Goal: Information Seeking & Learning: Learn about a topic

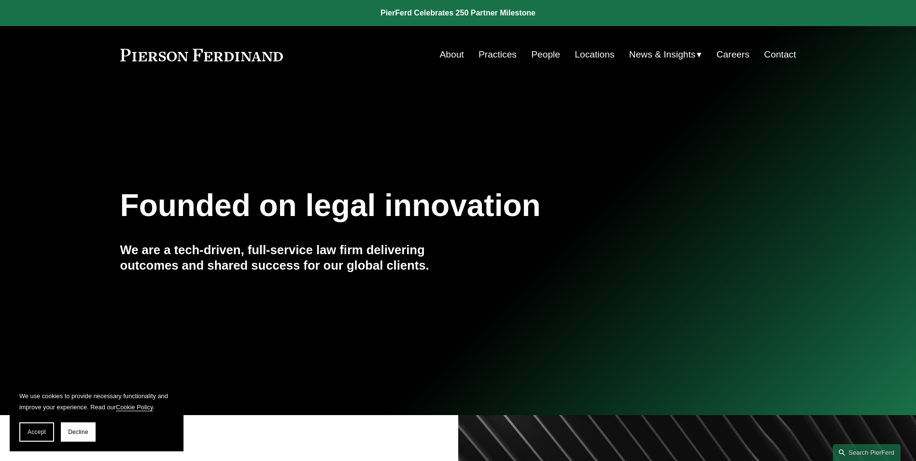
click at [580, 57] on link "Locations" at bounding box center [595, 54] width 40 height 18
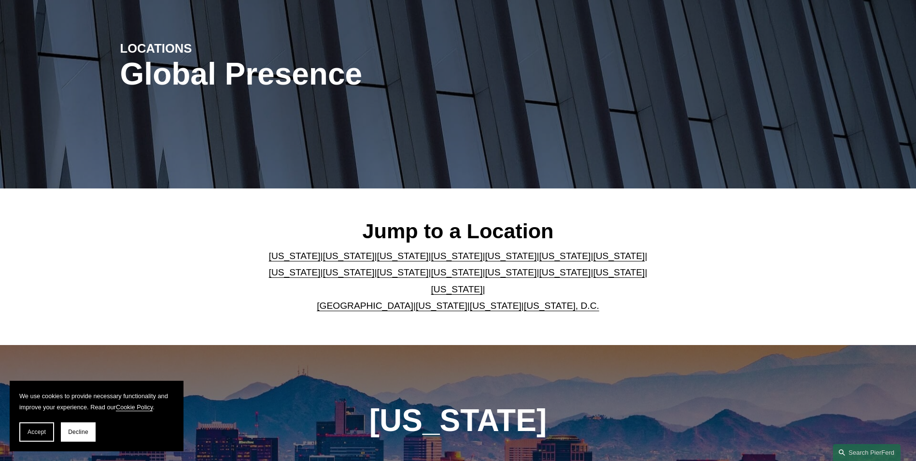
scroll to position [290, 0]
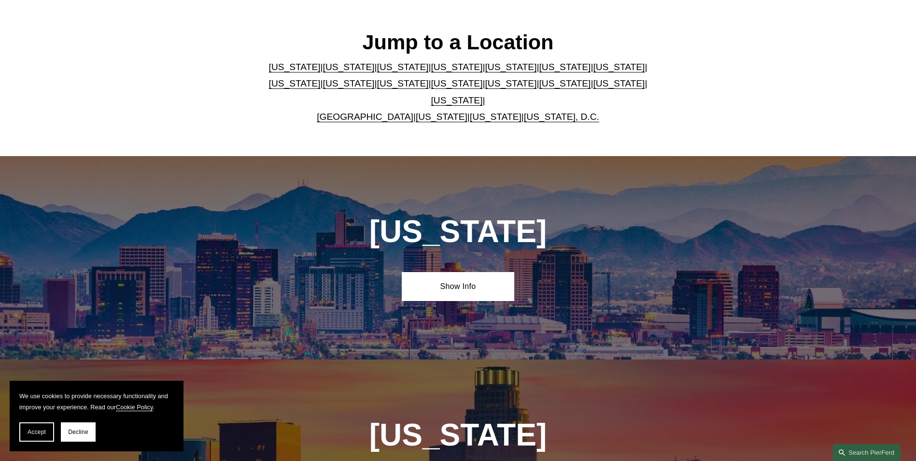
click at [485, 88] on link "North Carolina" at bounding box center [511, 83] width 52 height 10
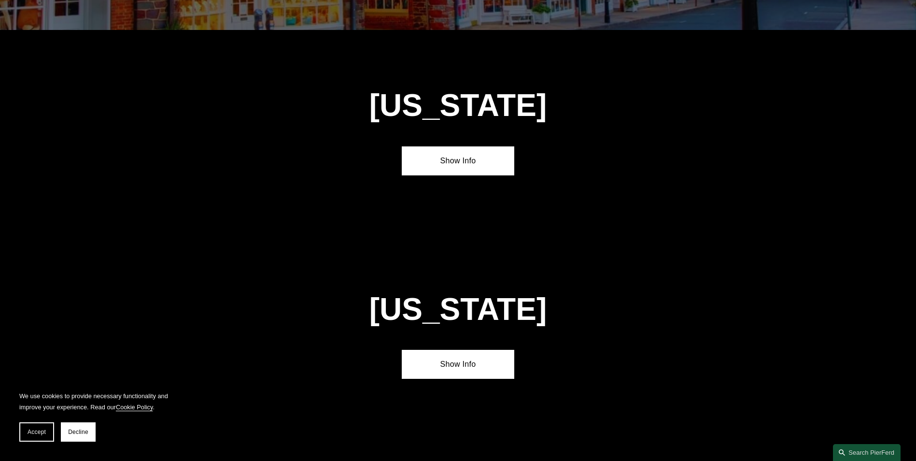
scroll to position [2680, 0]
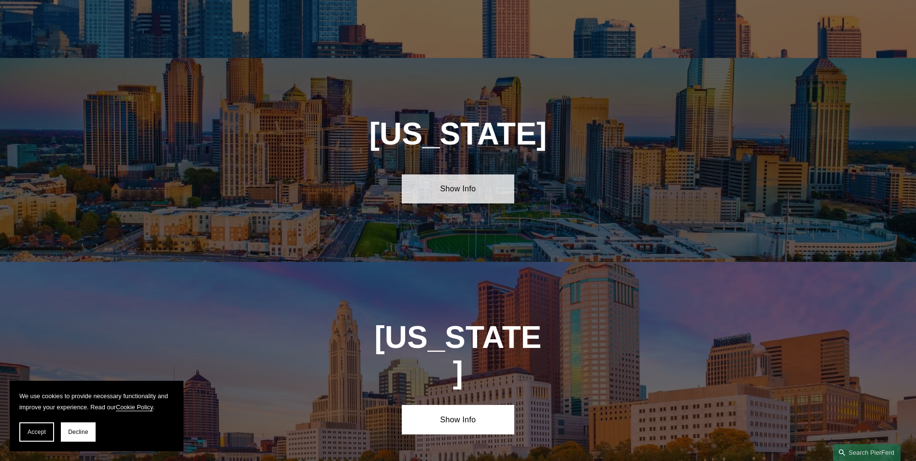
click at [463, 174] on link "Show Info" at bounding box center [458, 188] width 113 height 29
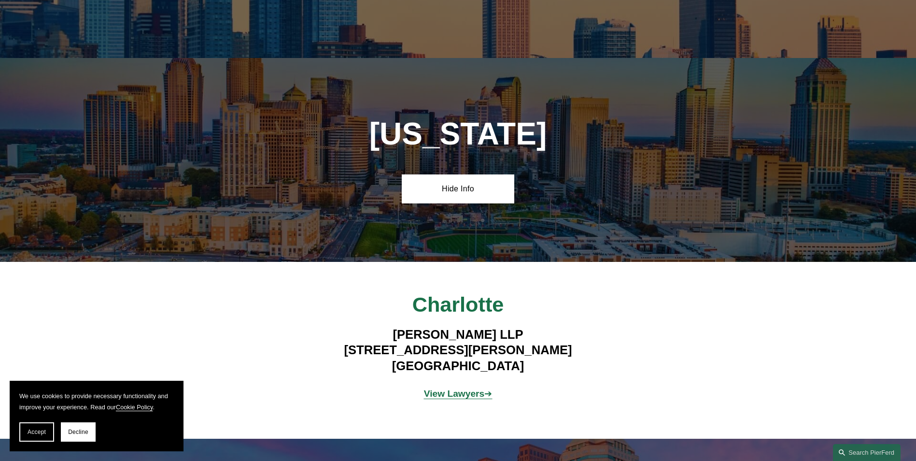
click at [445, 388] on strong "View Lawyers" at bounding box center [454, 393] width 61 height 10
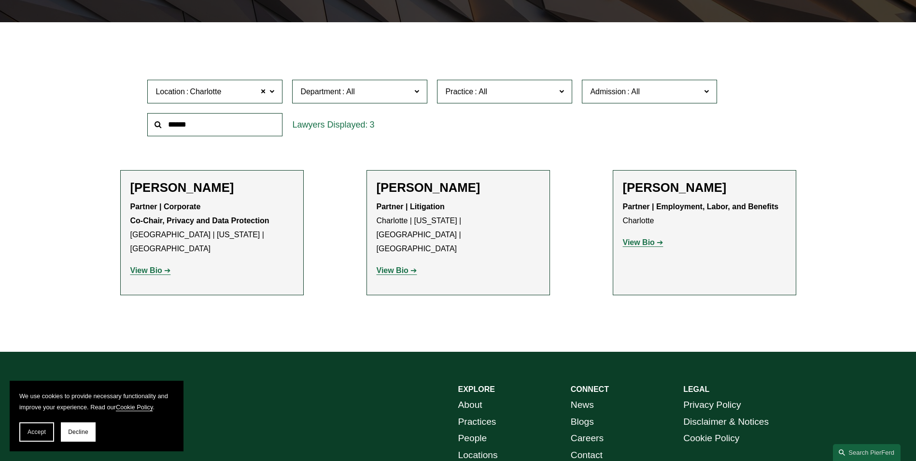
scroll to position [290, 0]
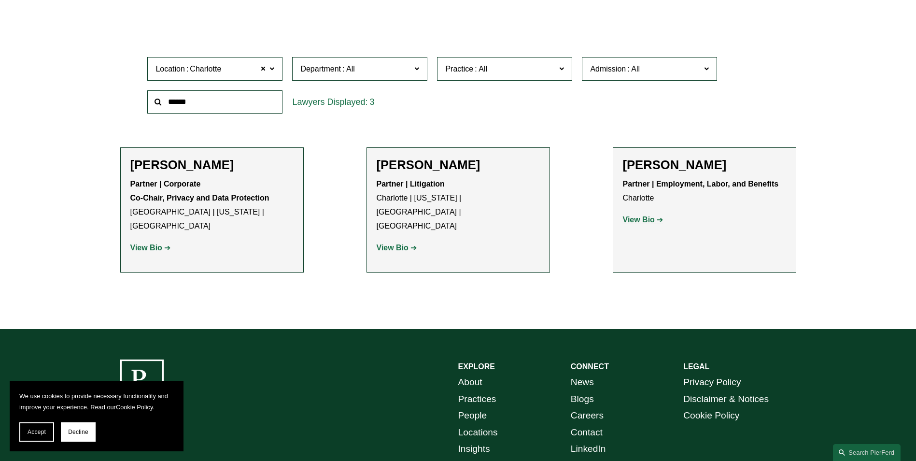
click at [402, 243] on strong "View Bio" at bounding box center [393, 247] width 32 height 8
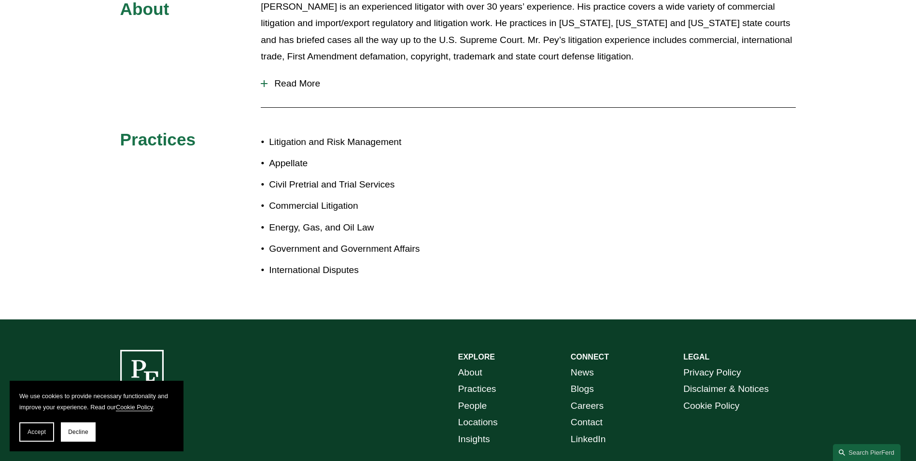
scroll to position [435, 0]
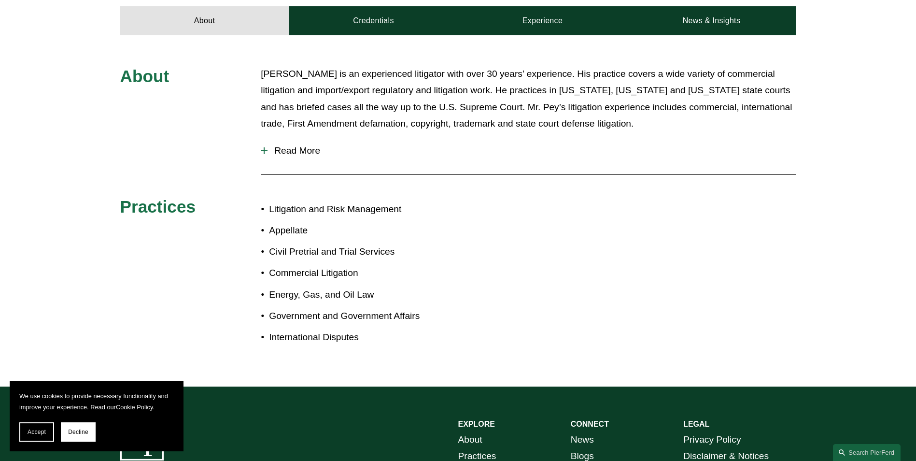
click at [264, 147] on div at bounding box center [264, 150] width 1 height 7
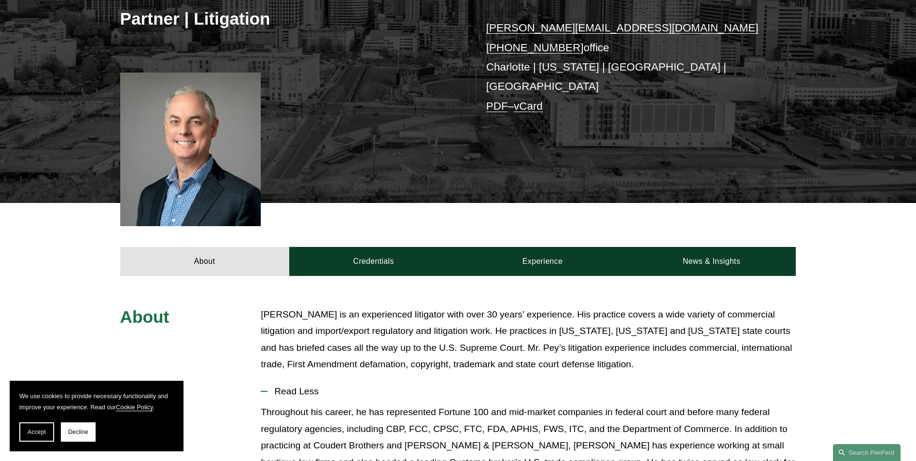
scroll to position [193, 0]
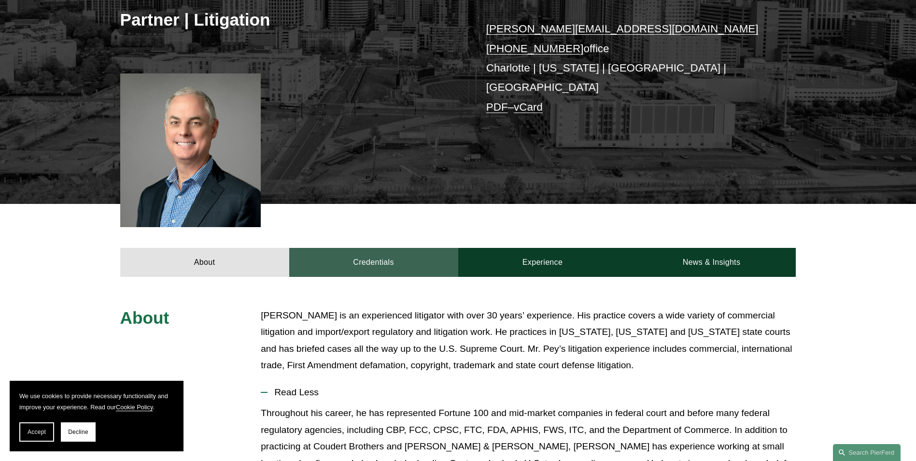
click at [369, 257] on link "Credentials" at bounding box center [373, 262] width 169 height 29
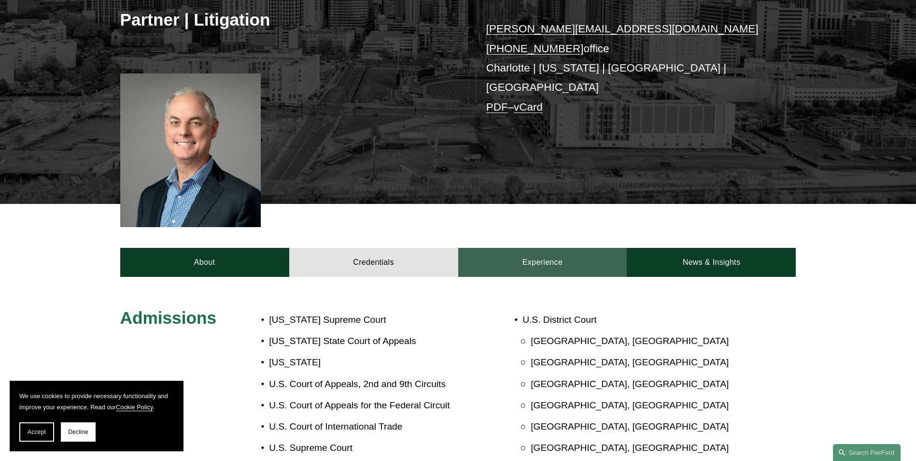
click at [469, 248] on link "Experience" at bounding box center [542, 262] width 169 height 29
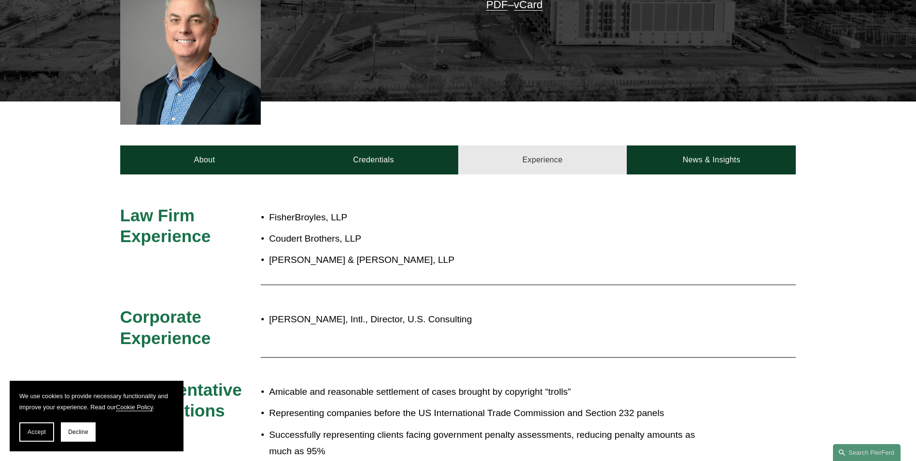
scroll to position [290, 0]
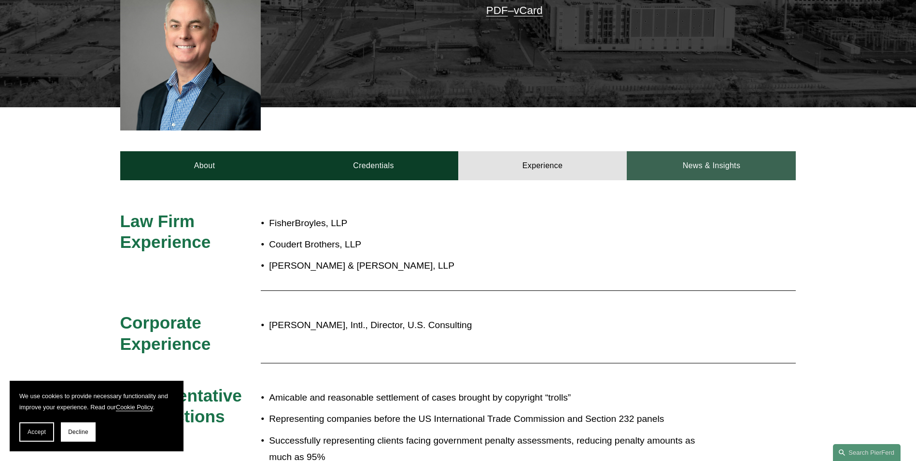
click at [752, 151] on link "News & Insights" at bounding box center [711, 165] width 169 height 29
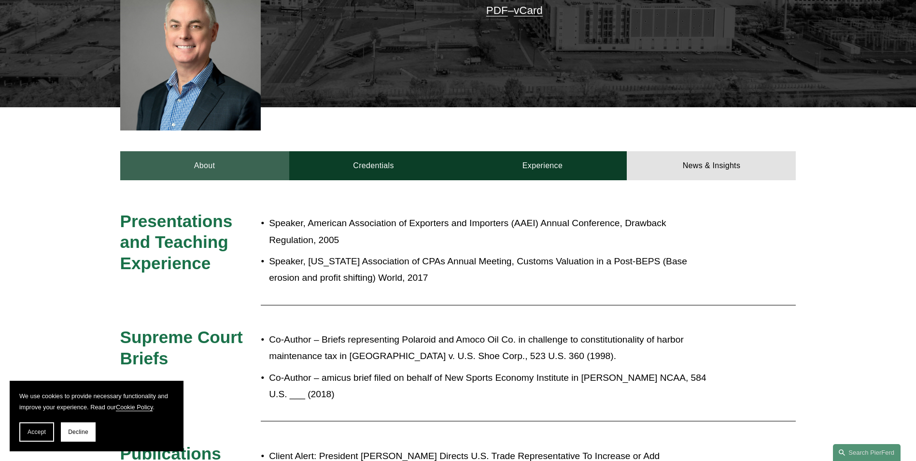
click at [184, 167] on link "About" at bounding box center [204, 165] width 169 height 29
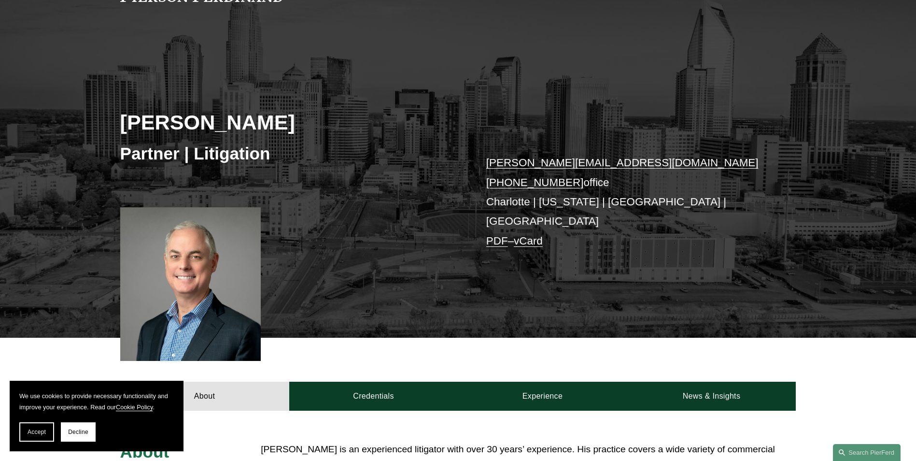
scroll to position [30, 0]
